Goal: Information Seeking & Learning: Learn about a topic

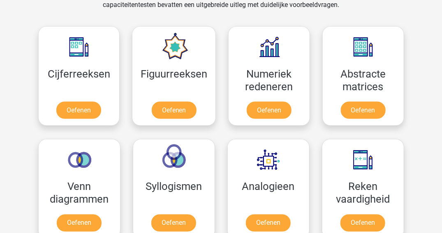
scroll to position [367, 0]
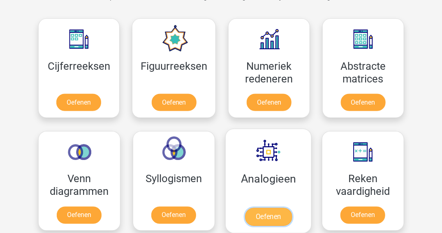
click at [271, 212] on link "Oefenen" at bounding box center [267, 217] width 47 height 18
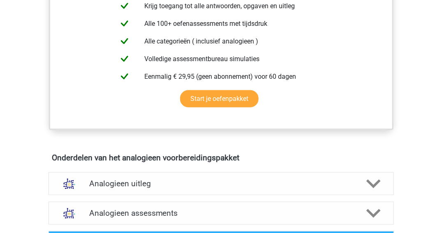
scroll to position [367, 0]
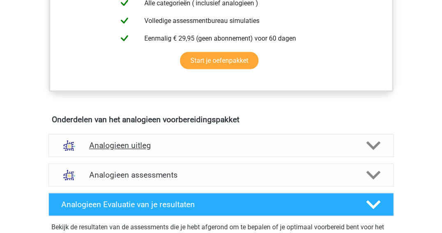
click at [369, 142] on polygon at bounding box center [373, 146] width 14 height 9
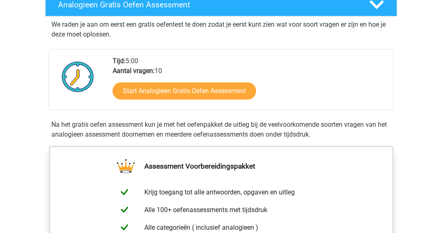
scroll to position [120, 0]
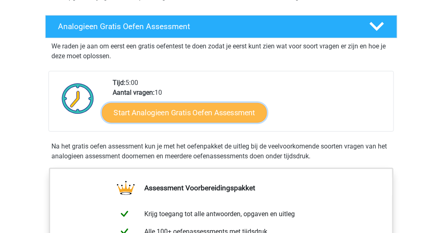
click at [217, 109] on link "Start Analogieen Gratis Oefen Assessment" at bounding box center [184, 113] width 165 height 20
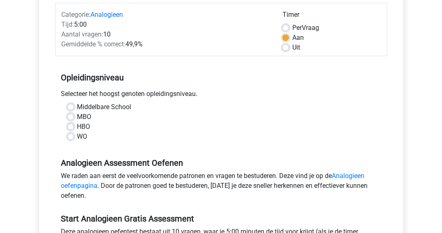
scroll to position [109, 0]
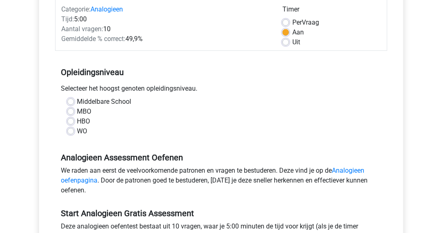
click at [74, 100] on div "Middelbare School" at bounding box center [220, 102] width 307 height 10
click at [77, 98] on label "Middelbare School" at bounding box center [104, 102] width 54 height 10
click at [69, 98] on input "Middelbare School" at bounding box center [70, 101] width 7 height 8
radio input "true"
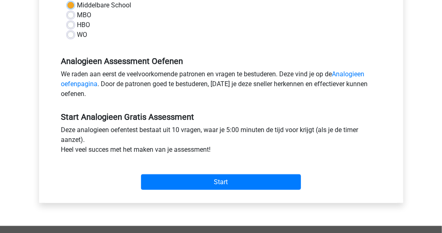
scroll to position [224, 0]
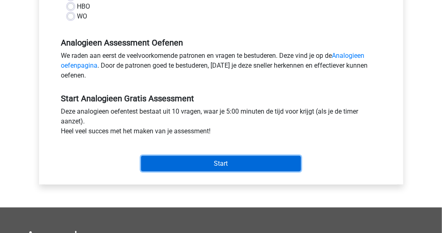
click at [205, 163] on input "Start" at bounding box center [221, 164] width 160 height 16
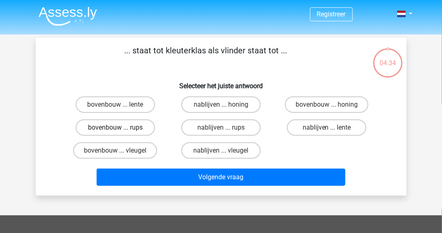
click at [108, 127] on label "bovenbouw ... rups" at bounding box center [115, 128] width 79 height 16
click at [115, 128] on input "bovenbouw ... rups" at bounding box center [117, 130] width 5 height 5
radio input "true"
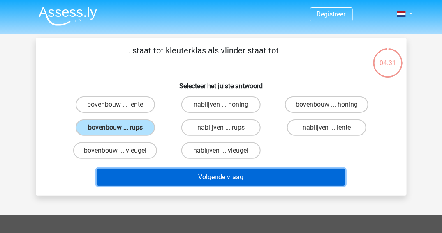
click at [199, 181] on button "Volgende vraag" at bounding box center [221, 177] width 249 height 17
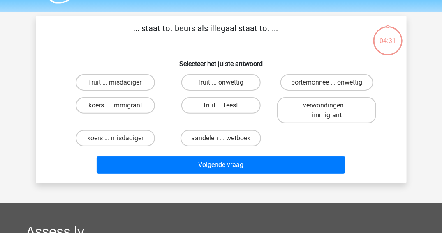
scroll to position [38, 0]
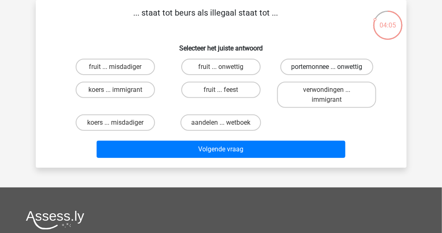
click at [306, 65] on label "portemonnee ... onwettig" at bounding box center [326, 67] width 93 height 16
click at [327, 67] on input "portemonnee ... onwettig" at bounding box center [329, 69] width 5 height 5
radio input "true"
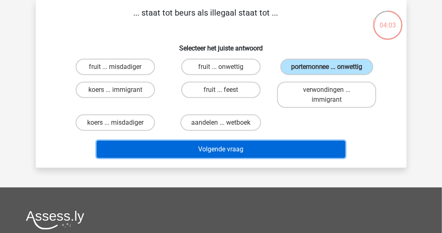
click at [229, 148] on button "Volgende vraag" at bounding box center [221, 149] width 249 height 17
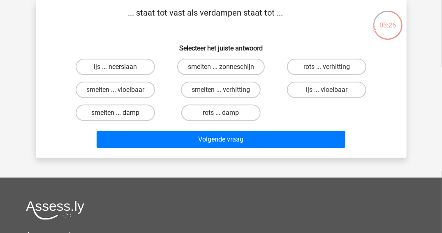
click at [117, 110] on label "smelten ... damp" at bounding box center [115, 113] width 79 height 16
click at [117, 113] on input "smelten ... damp" at bounding box center [117, 115] width 5 height 5
radio input "true"
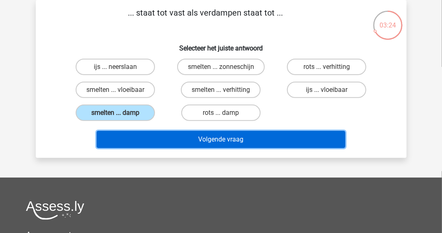
click at [205, 139] on button "Volgende vraag" at bounding box center [221, 139] width 249 height 17
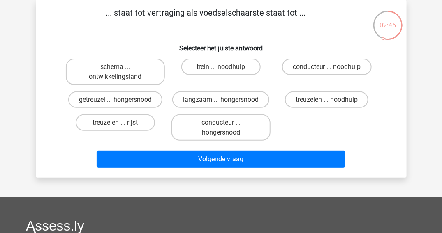
click at [225, 99] on label "langzaam ... hongersnood" at bounding box center [220, 100] width 97 height 16
click at [225, 100] on input "langzaam ... hongersnood" at bounding box center [223, 102] width 5 height 5
radio input "true"
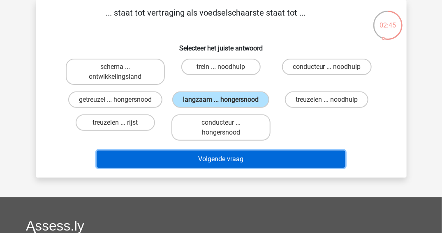
click at [204, 159] on button "Volgende vraag" at bounding box center [221, 159] width 249 height 17
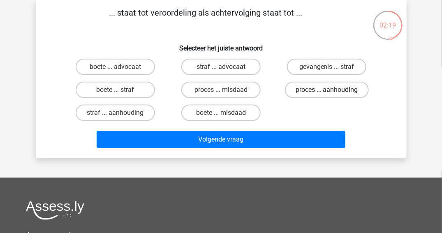
click at [310, 90] on label "proces ... aanhouding" at bounding box center [327, 90] width 84 height 16
click at [327, 90] on input "proces ... aanhouding" at bounding box center [329, 92] width 5 height 5
radio input "true"
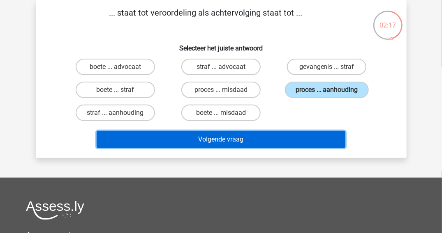
click at [217, 141] on button "Volgende vraag" at bounding box center [221, 139] width 249 height 17
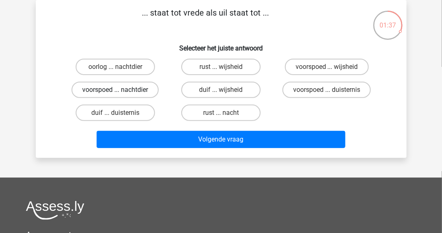
click at [132, 90] on label "voorspoed ... nachtdier" at bounding box center [114, 90] width 87 height 16
click at [120, 90] on input "voorspoed ... nachtdier" at bounding box center [117, 92] width 5 height 5
radio input "true"
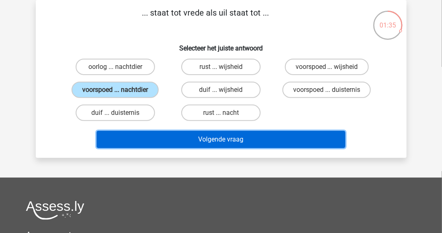
click at [199, 140] on button "Volgende vraag" at bounding box center [221, 139] width 249 height 17
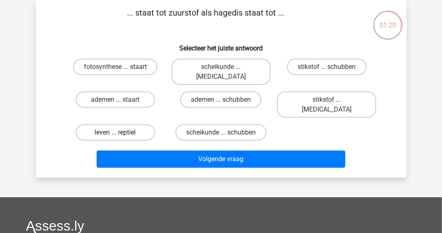
click at [131, 124] on label "leven ... reptiel" at bounding box center [115, 132] width 79 height 16
click at [120, 133] on input "leven ... reptiel" at bounding box center [117, 135] width 5 height 5
radio input "true"
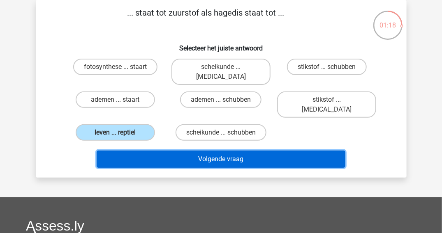
click at [196, 151] on button "Volgende vraag" at bounding box center [221, 159] width 249 height 17
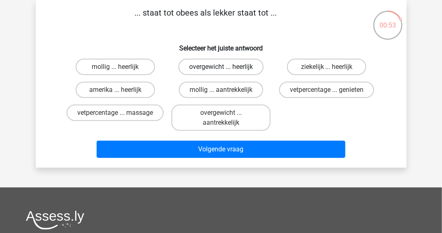
click at [211, 65] on label "overgewicht ... heerlijk" at bounding box center [220, 67] width 85 height 16
click at [221, 67] on input "overgewicht ... heerlijk" at bounding box center [223, 69] width 5 height 5
radio input "true"
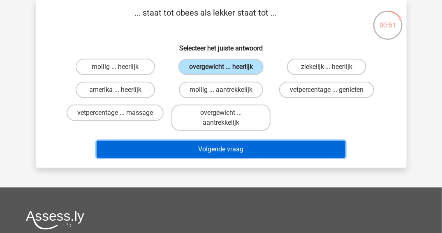
click at [208, 147] on button "Volgende vraag" at bounding box center [221, 149] width 249 height 17
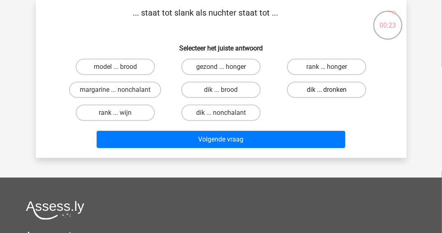
click at [311, 90] on label "dik ... dronken" at bounding box center [326, 90] width 79 height 16
click at [327, 90] on input "dik ... dronken" at bounding box center [329, 92] width 5 height 5
radio input "true"
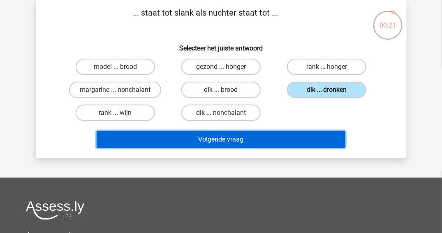
click at [221, 138] on button "Volgende vraag" at bounding box center [221, 139] width 249 height 17
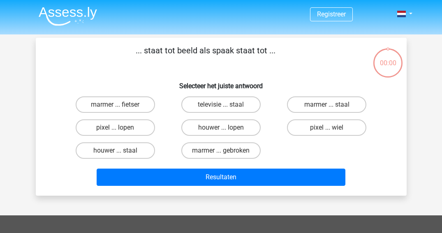
scroll to position [38, 0]
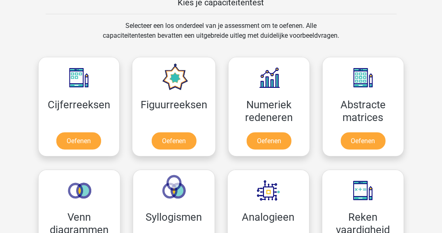
scroll to position [339, 0]
